Goal: Task Accomplishment & Management: Manage account settings

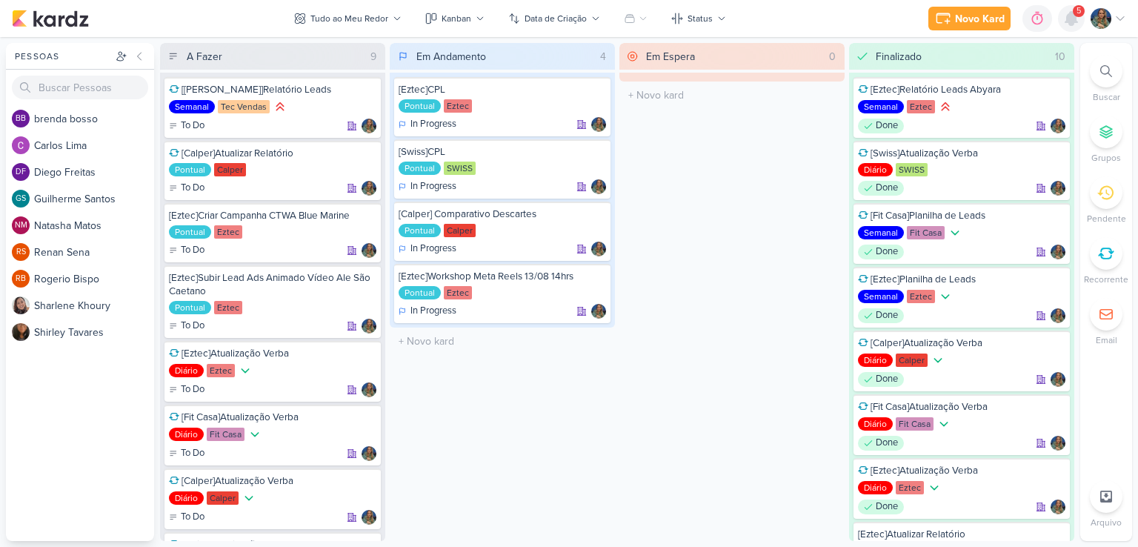
click at [1074, 24] on icon at bounding box center [1072, 18] width 12 height 13
click at [1076, 22] on icon at bounding box center [1072, 18] width 12 height 13
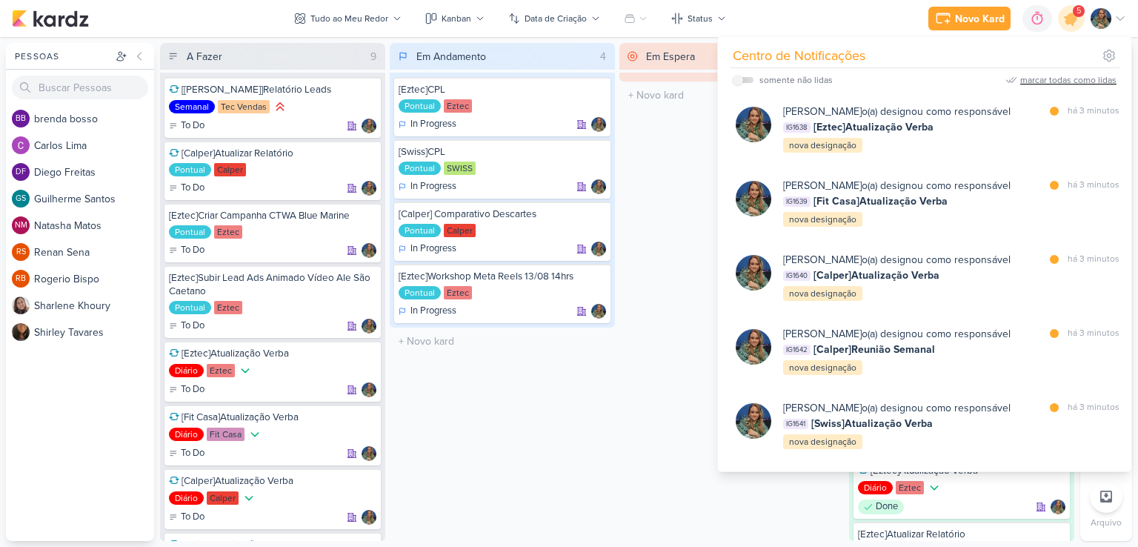
click at [1066, 79] on div "marcar todas como lidas" at bounding box center [1068, 79] width 96 height 13
click at [672, 131] on div "Em Espera 0 O título do kard deve ter menos que 100 caracteres" at bounding box center [731, 292] width 225 height 498
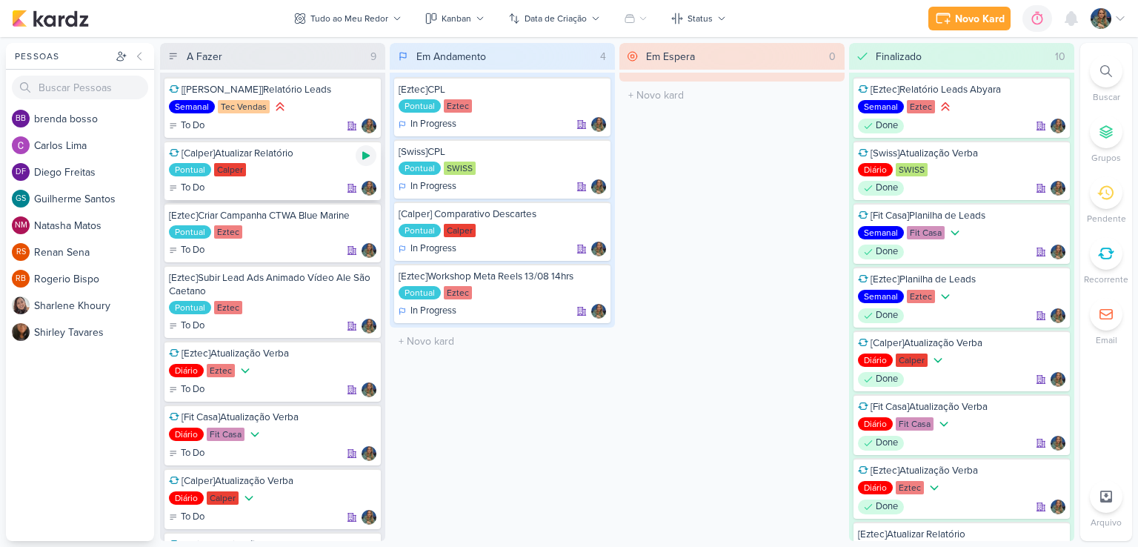
click at [361, 159] on icon at bounding box center [366, 156] width 12 height 12
